Goal: Task Accomplishment & Management: Use online tool/utility

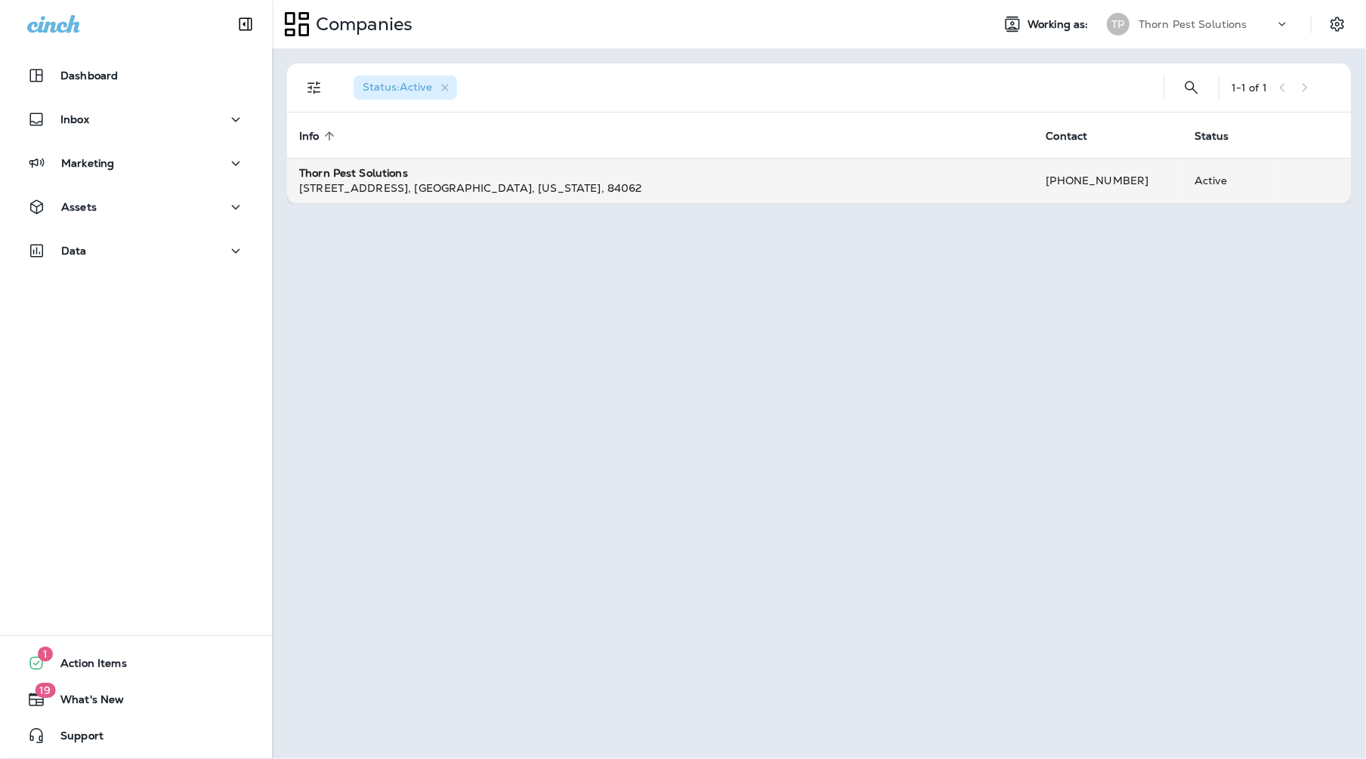
click at [483, 181] on div "[STREET_ADDRESS][US_STATE]" at bounding box center [660, 188] width 722 height 15
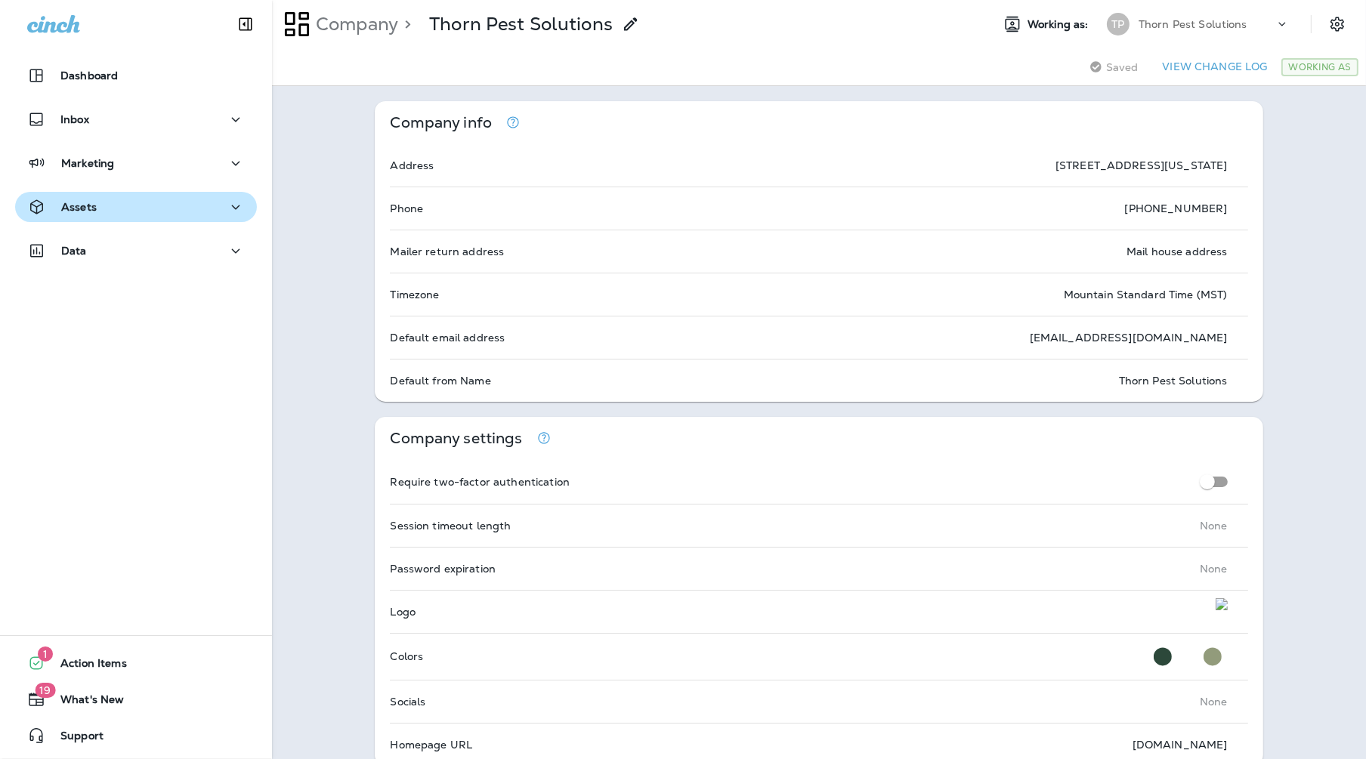
click at [229, 202] on icon "button" at bounding box center [236, 207] width 18 height 19
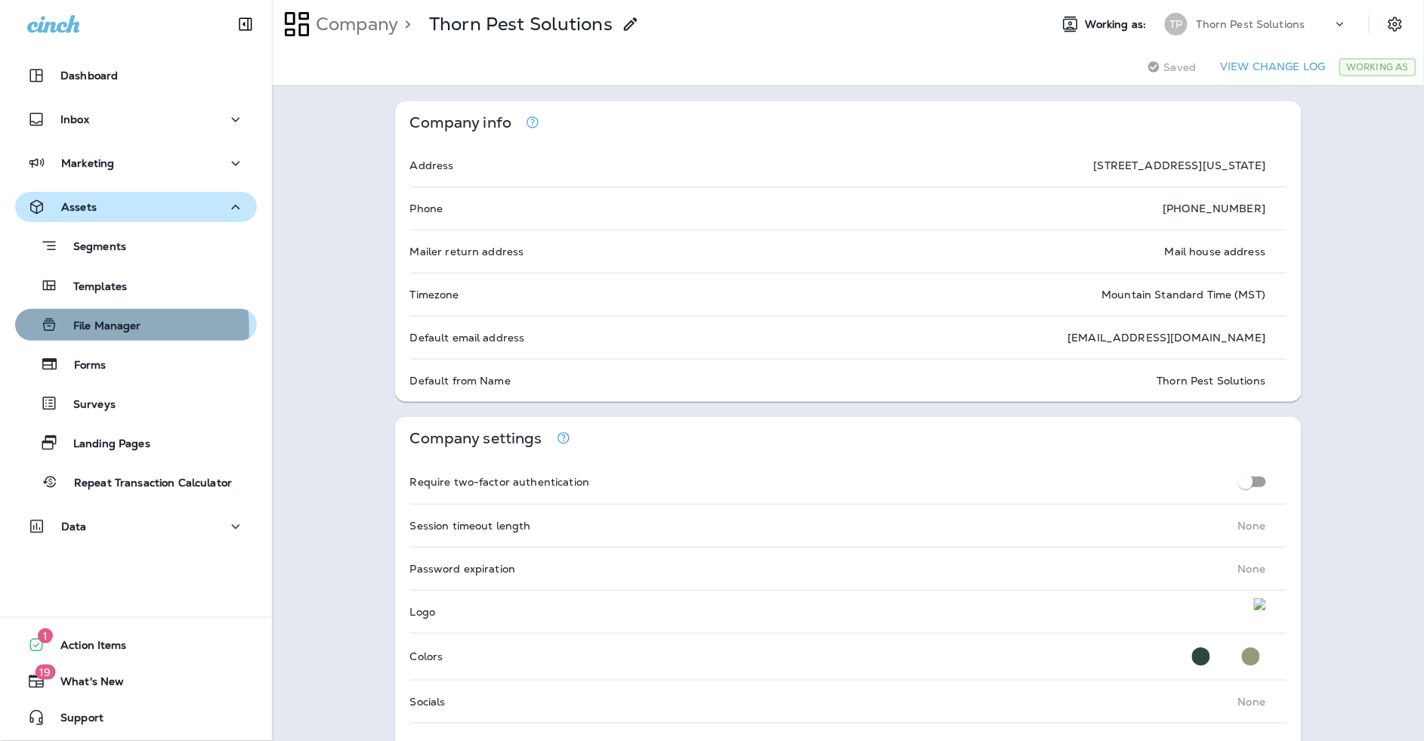
click at [104, 329] on p "File Manager" at bounding box center [99, 327] width 83 height 14
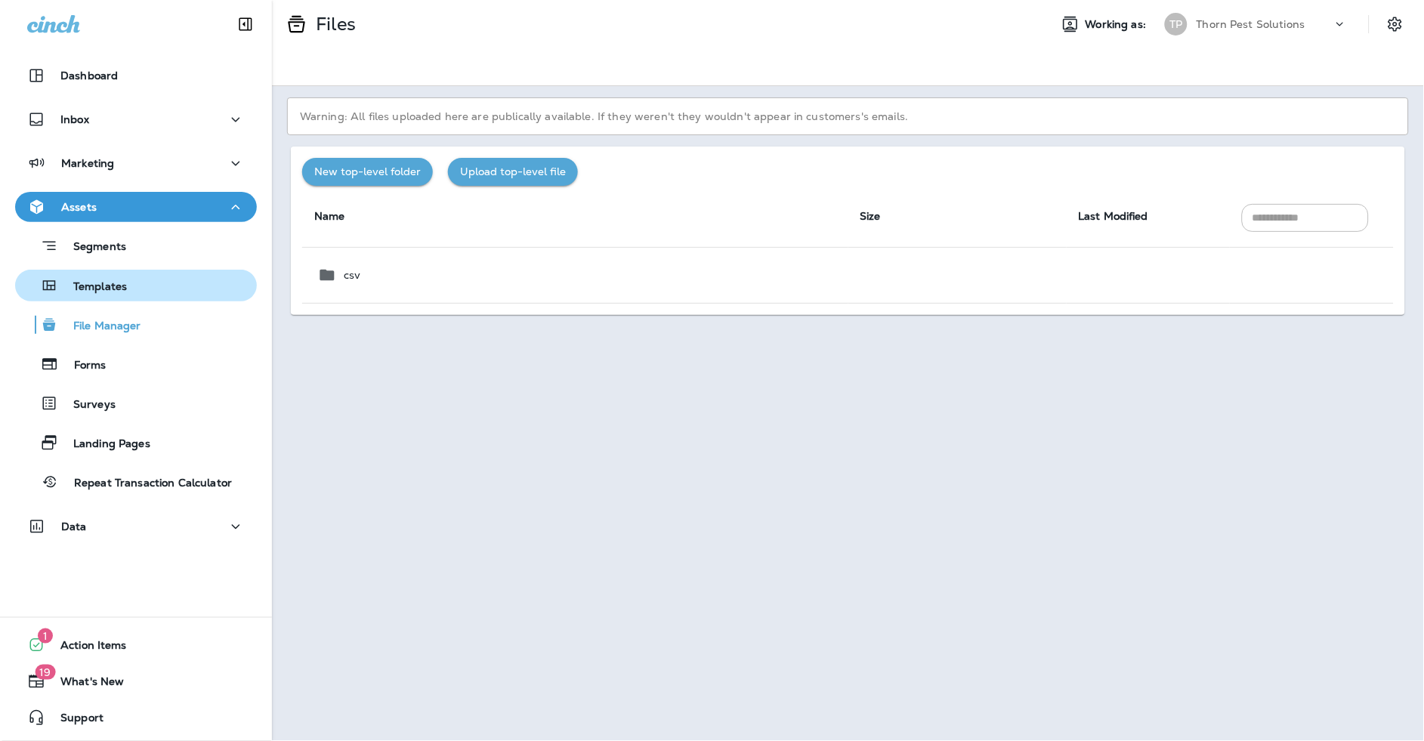
click at [97, 286] on p "Templates" at bounding box center [92, 287] width 69 height 14
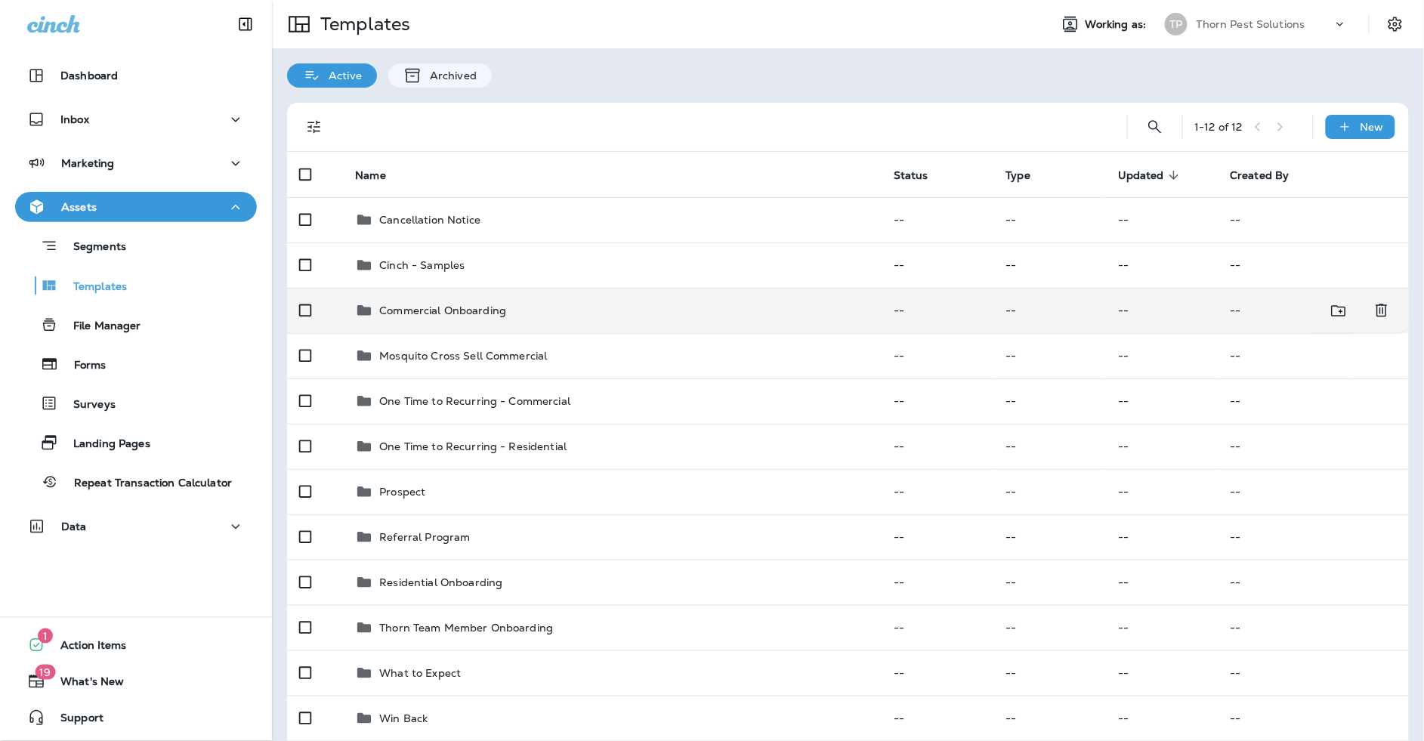
click at [450, 305] on p "Commercial Onboarding" at bounding box center [442, 311] width 127 height 12
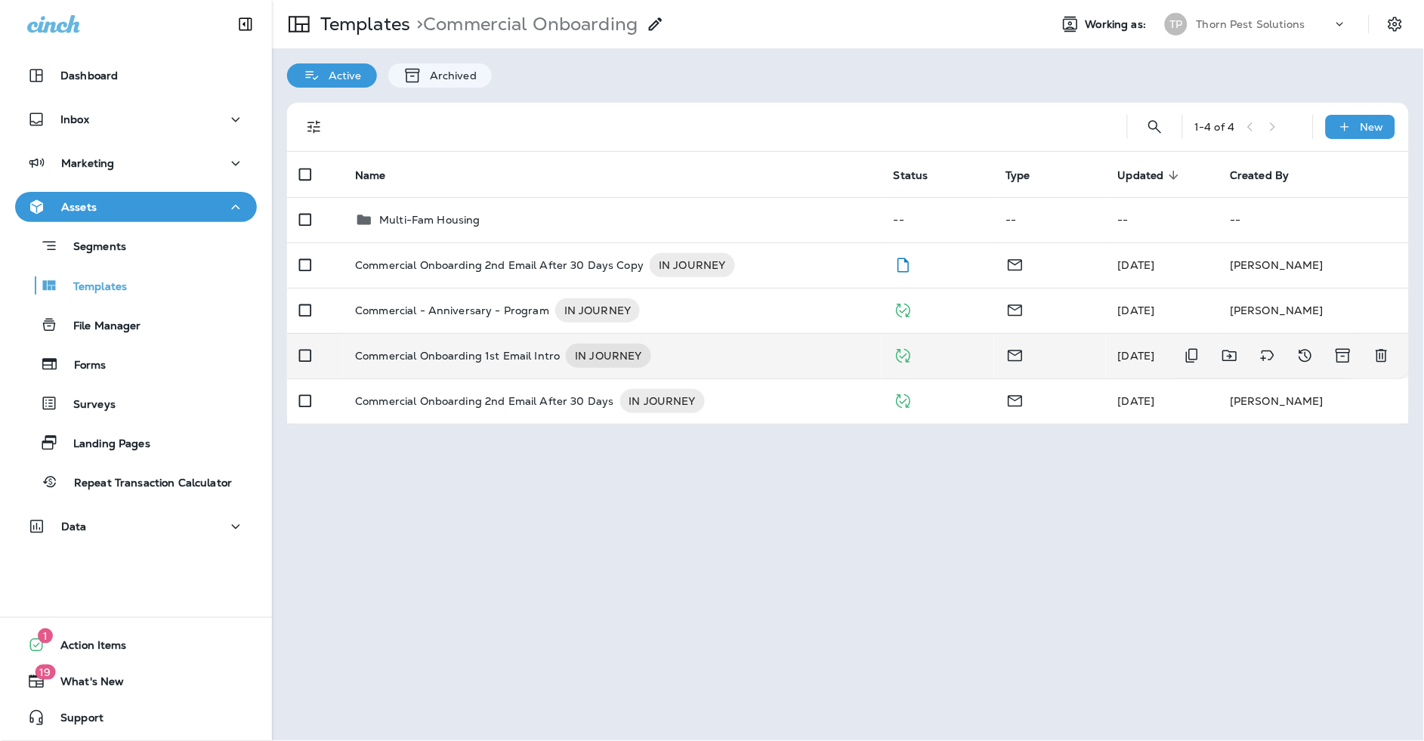
click at [472, 344] on p "Commercial Onboarding 1st Email Intro" at bounding box center [457, 356] width 205 height 24
